Goal: Task Accomplishment & Management: Use online tool/utility

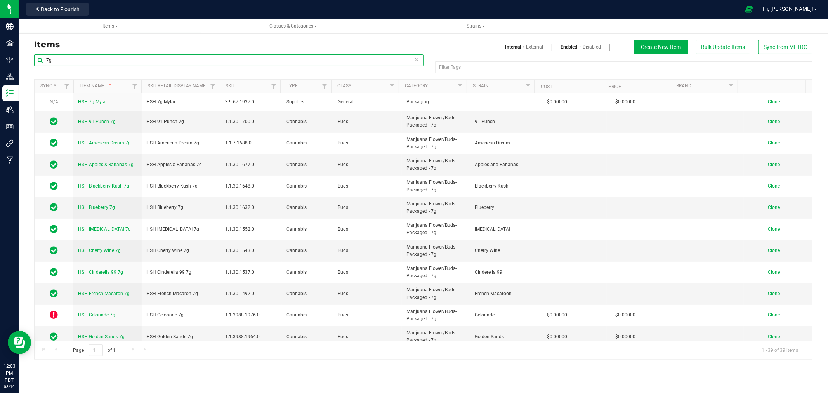
click at [48, 60] on input "7g" at bounding box center [228, 60] width 389 height 12
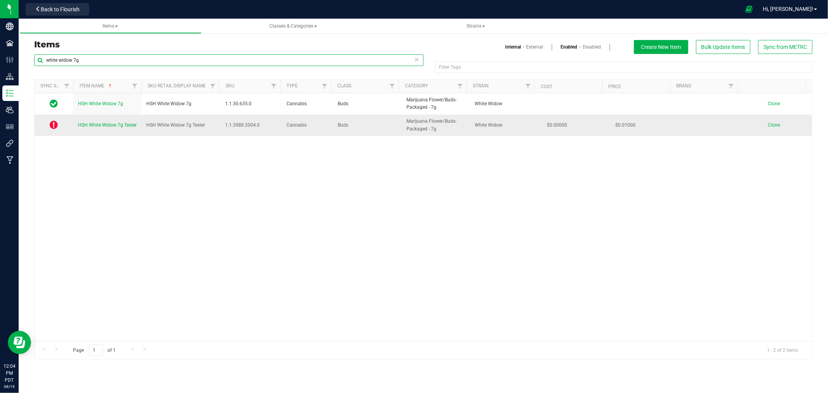
type input "white widow 7g"
click at [105, 125] on span "HSH White Widow 7g Tester" at bounding box center [107, 124] width 59 height 5
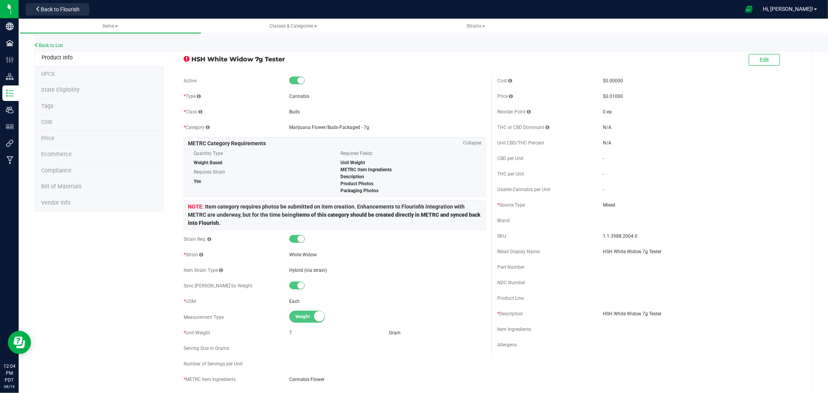
click at [75, 89] on span "State Eligibility" at bounding box center [60, 90] width 38 height 7
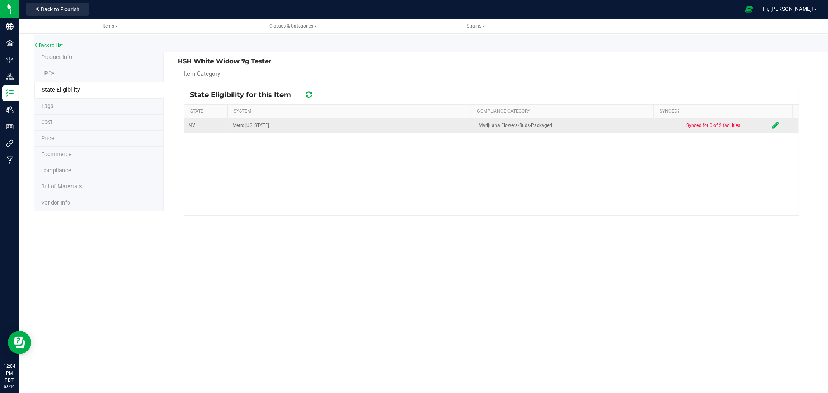
click at [774, 129] on td at bounding box center [783, 125] width 31 height 15
click at [773, 124] on icon at bounding box center [776, 125] width 7 height 8
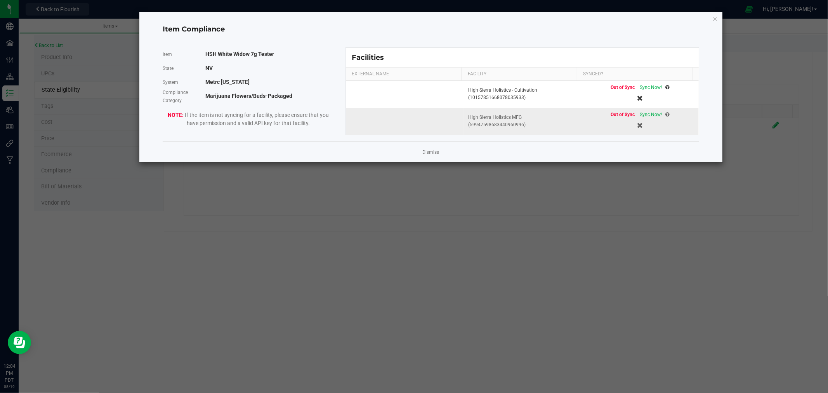
click at [644, 114] on span "Sync Now!" at bounding box center [651, 114] width 22 height 5
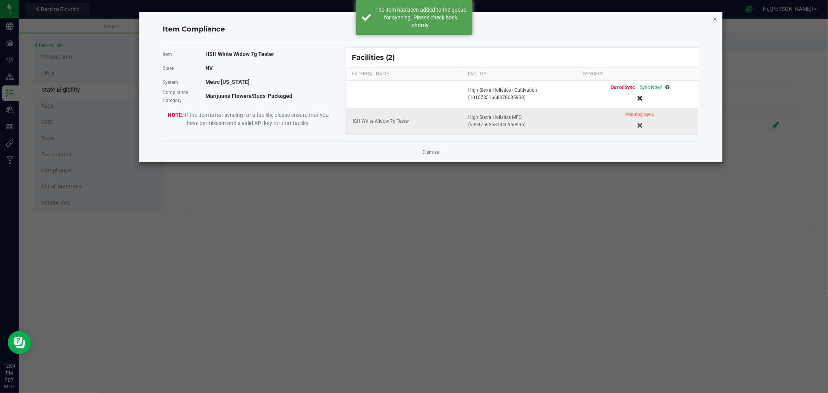
click at [713, 18] on icon "Close modal" at bounding box center [714, 18] width 5 height 9
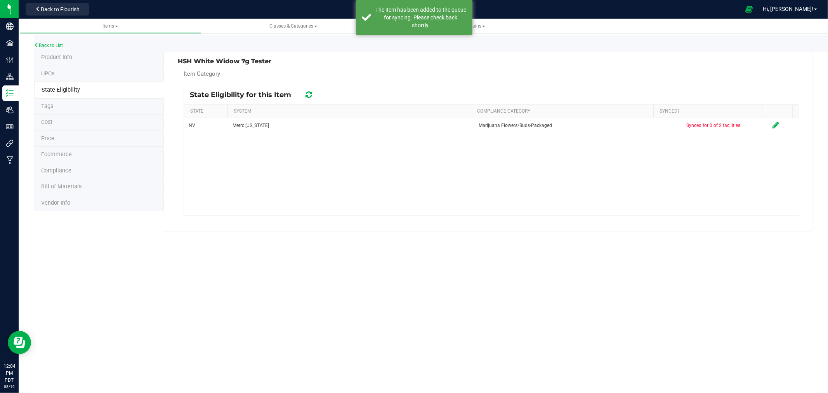
click at [60, 56] on span "Product Info" at bounding box center [56, 57] width 31 height 7
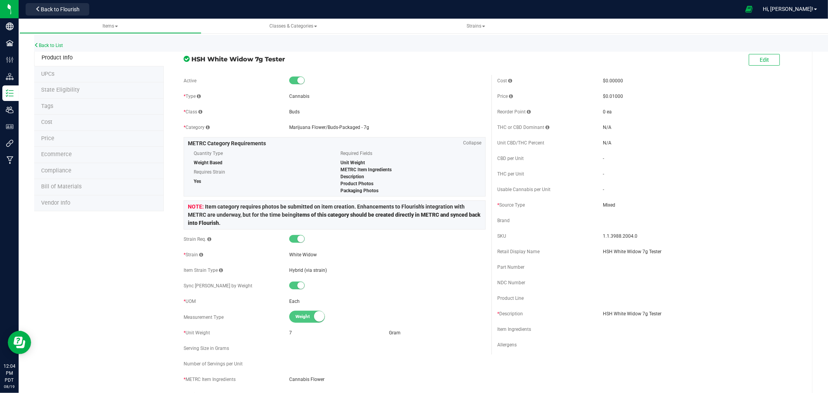
click at [149, 2] on div at bounding box center [416, 9] width 648 height 15
click at [48, 44] on link "Back to List" at bounding box center [48, 45] width 29 height 5
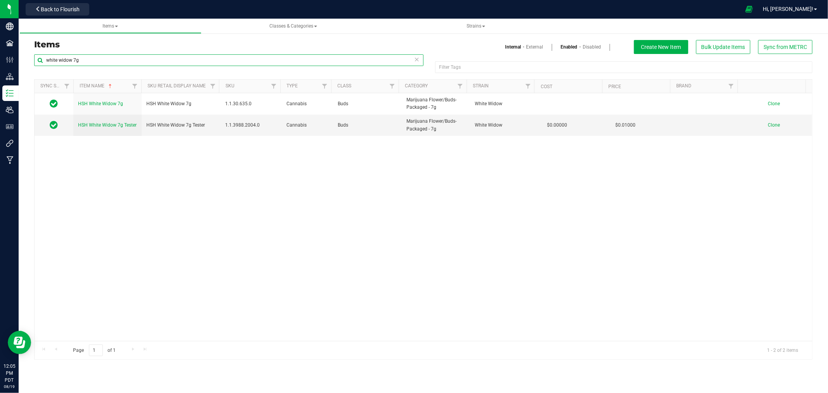
drag, startPoint x: 71, startPoint y: 59, endPoint x: 39, endPoint y: 60, distance: 31.5
click at [39, 60] on input "white widow 7g" at bounding box center [228, 60] width 389 height 12
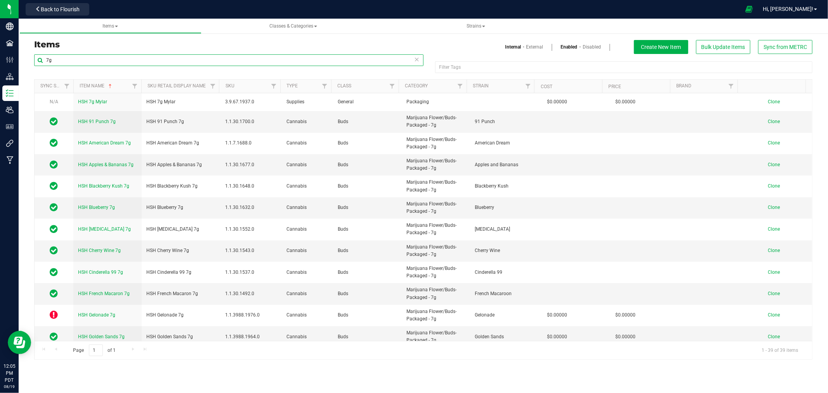
click at [61, 60] on input "7g" at bounding box center [228, 60] width 389 height 12
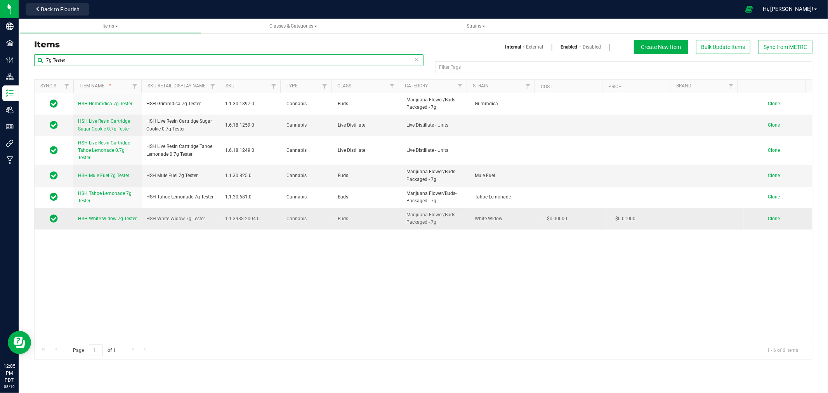
type input "7g Tester"
click at [769, 219] on span "Clone" at bounding box center [774, 218] width 12 height 5
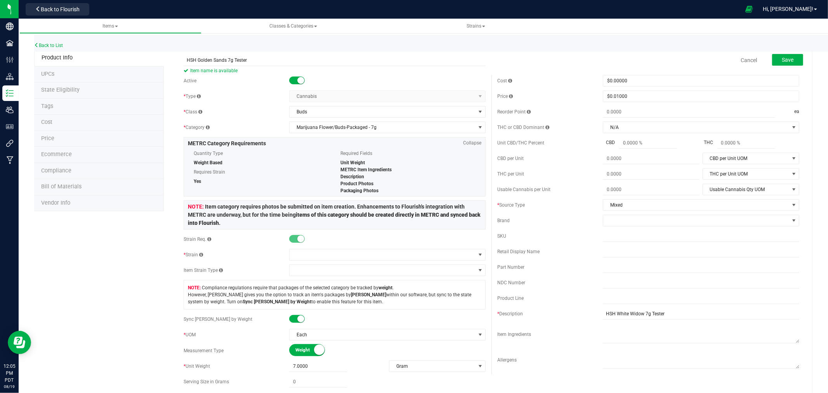
type input "HSH Golden Sands 7g Tester"
click at [247, 113] on div "* Class" at bounding box center [237, 111] width 106 height 7
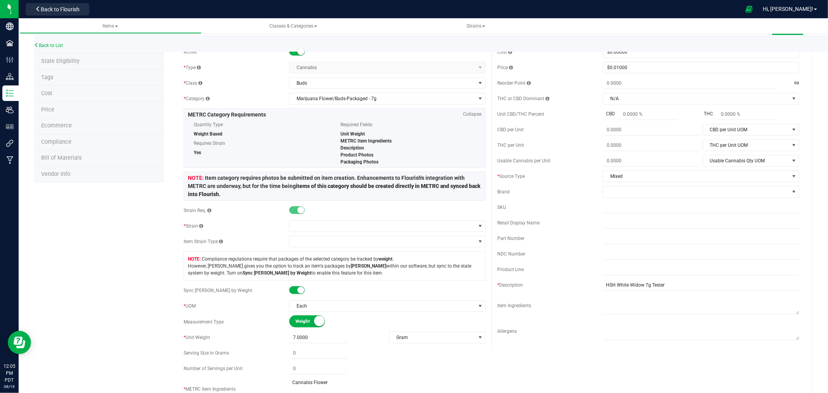
scroll to position [43, 0]
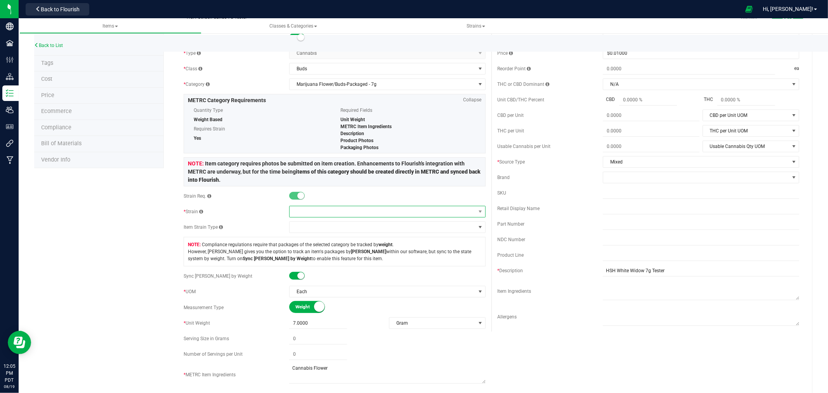
click at [316, 213] on span at bounding box center [383, 211] width 186 height 11
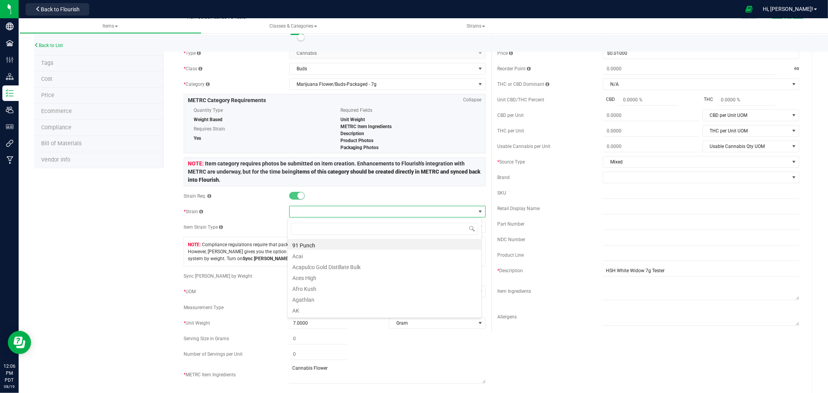
scroll to position [12, 195]
type input "Golden"
click at [316, 245] on li "Golden Sands" at bounding box center [385, 244] width 194 height 11
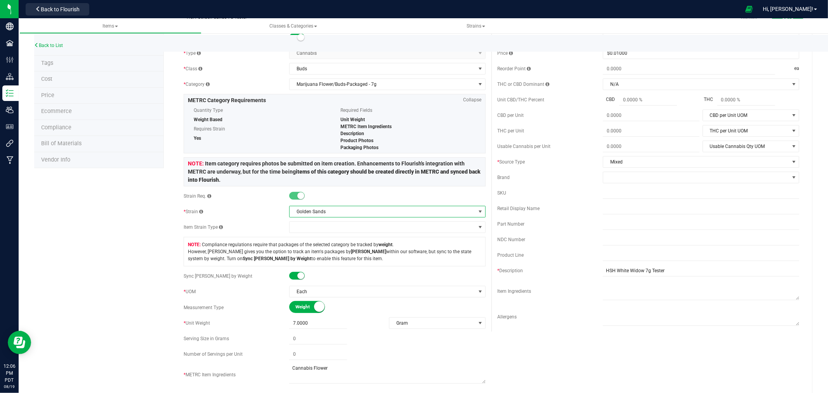
click at [128, 267] on div "Product Info UPCs State Eligibility Tags Cost Price Ecommerce Compliance Bill o…" at bounding box center [423, 377] width 778 height 741
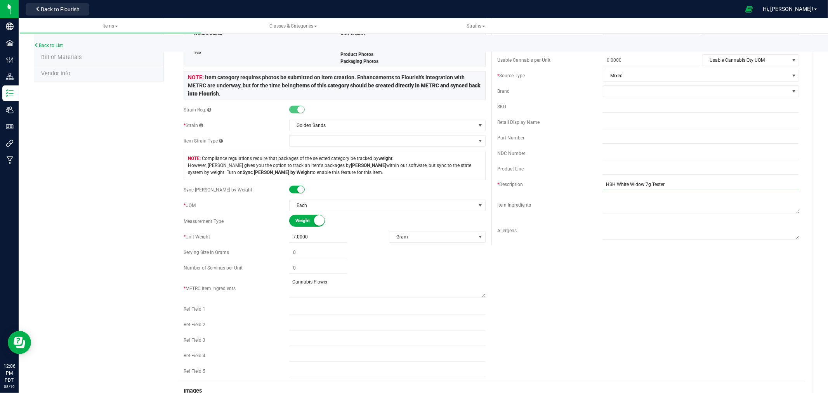
drag, startPoint x: 638, startPoint y: 183, endPoint x: 613, endPoint y: 187, distance: 24.4
click at [613, 187] on input "HSH White Widow 7g Tester" at bounding box center [701, 185] width 196 height 12
type input "HSH Golden Sands 7g Tester"
click at [628, 334] on div "Active * Type Cannabis Select type Cannabis Non-Inventory Raw Materials Supplie…" at bounding box center [491, 163] width 627 height 435
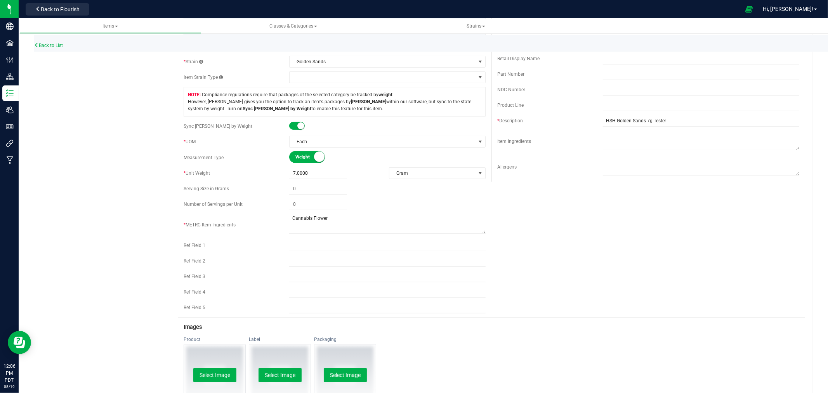
scroll to position [0, 0]
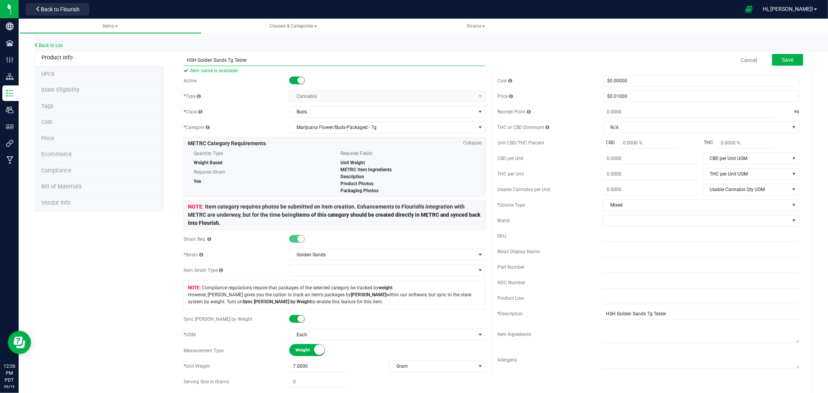
click at [241, 59] on input "HSH Golden Sands 7g Tester" at bounding box center [335, 60] width 302 height 12
click at [772, 57] on button "Save" at bounding box center [787, 60] width 31 height 12
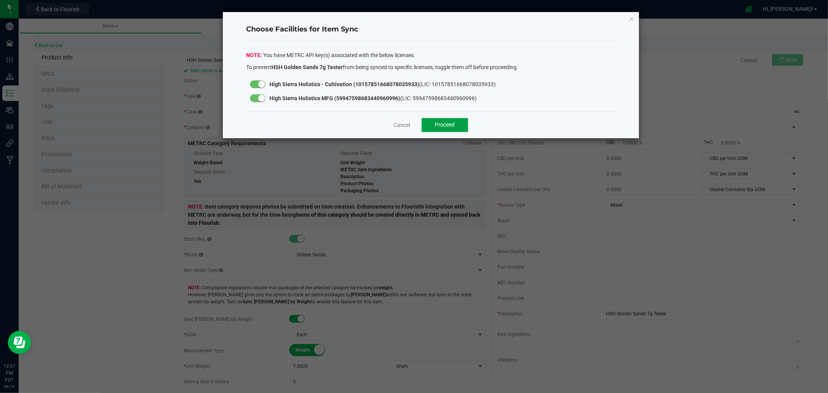
click at [453, 127] on span "Proceed" at bounding box center [445, 125] width 20 height 6
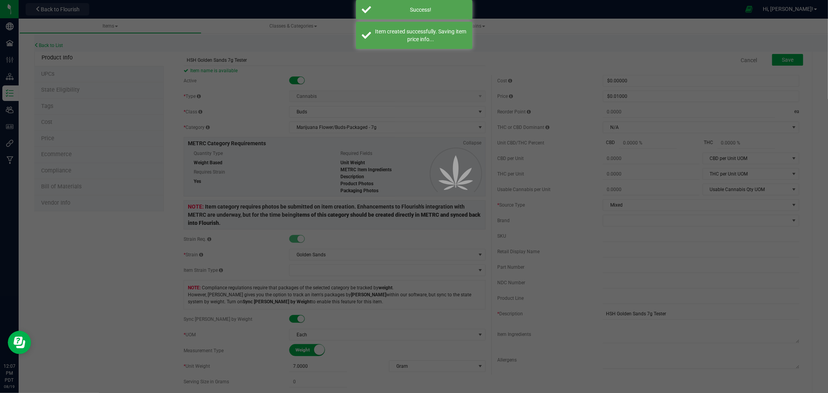
click at [65, 90] on div at bounding box center [414, 196] width 828 height 393
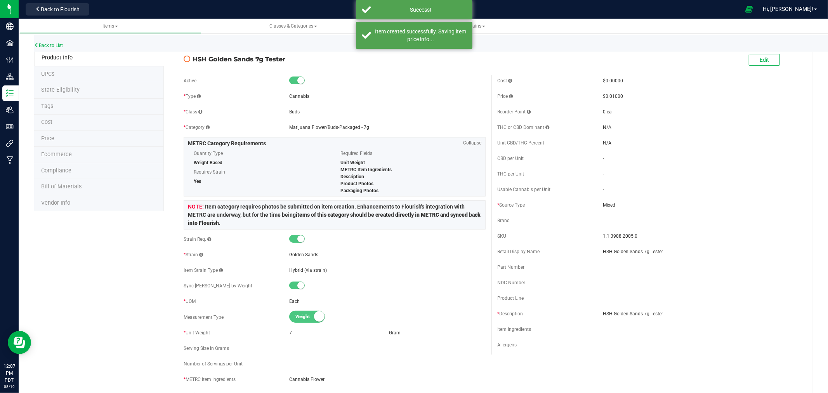
click at [65, 90] on span "State Eligibility" at bounding box center [60, 90] width 38 height 7
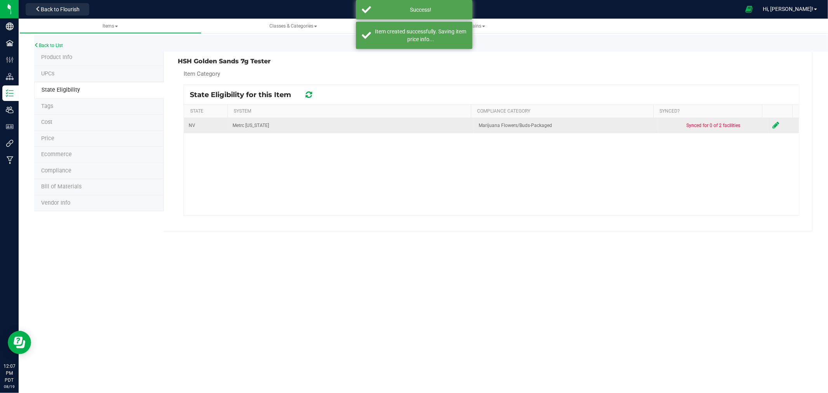
click at [773, 125] on icon at bounding box center [776, 125] width 7 height 8
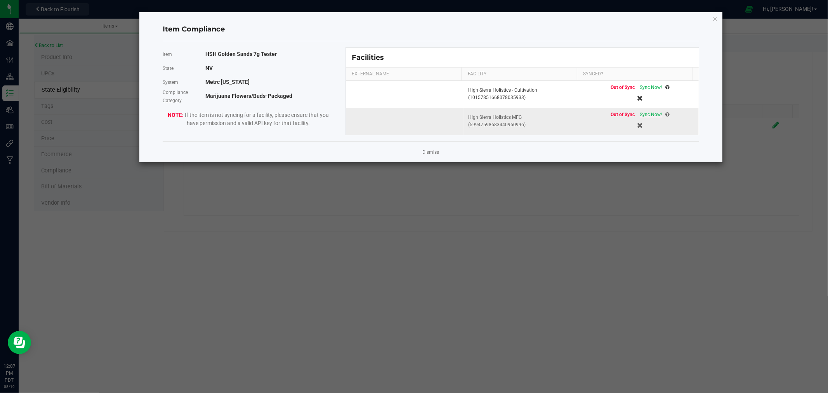
click at [644, 116] on span "Sync Now!" at bounding box center [651, 114] width 22 height 5
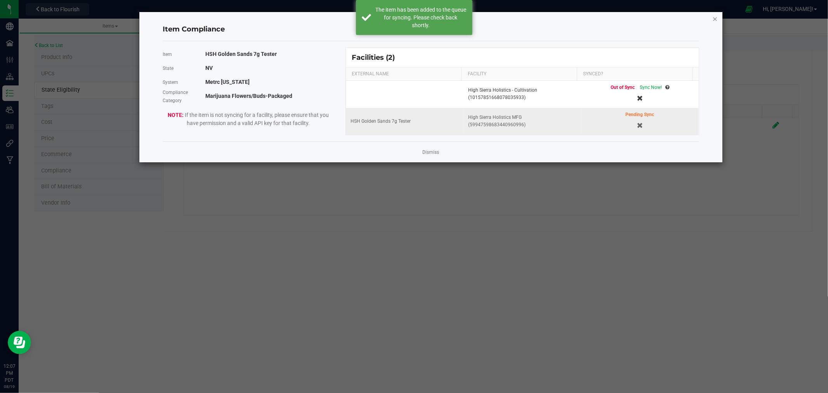
click at [716, 17] on icon "Close modal" at bounding box center [714, 18] width 5 height 9
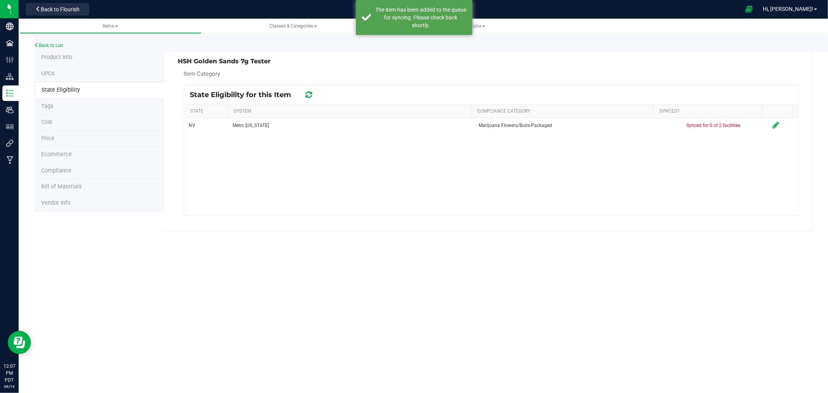
click at [87, 61] on li "Product Info" at bounding box center [99, 58] width 130 height 16
